Goal: Information Seeking & Learning: Compare options

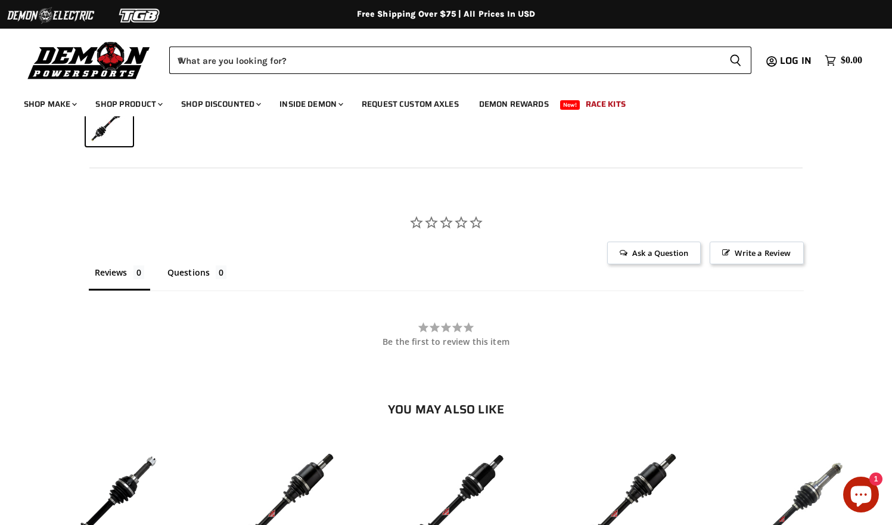
scroll to position [1028, 0]
